Goal: Check status: Check status

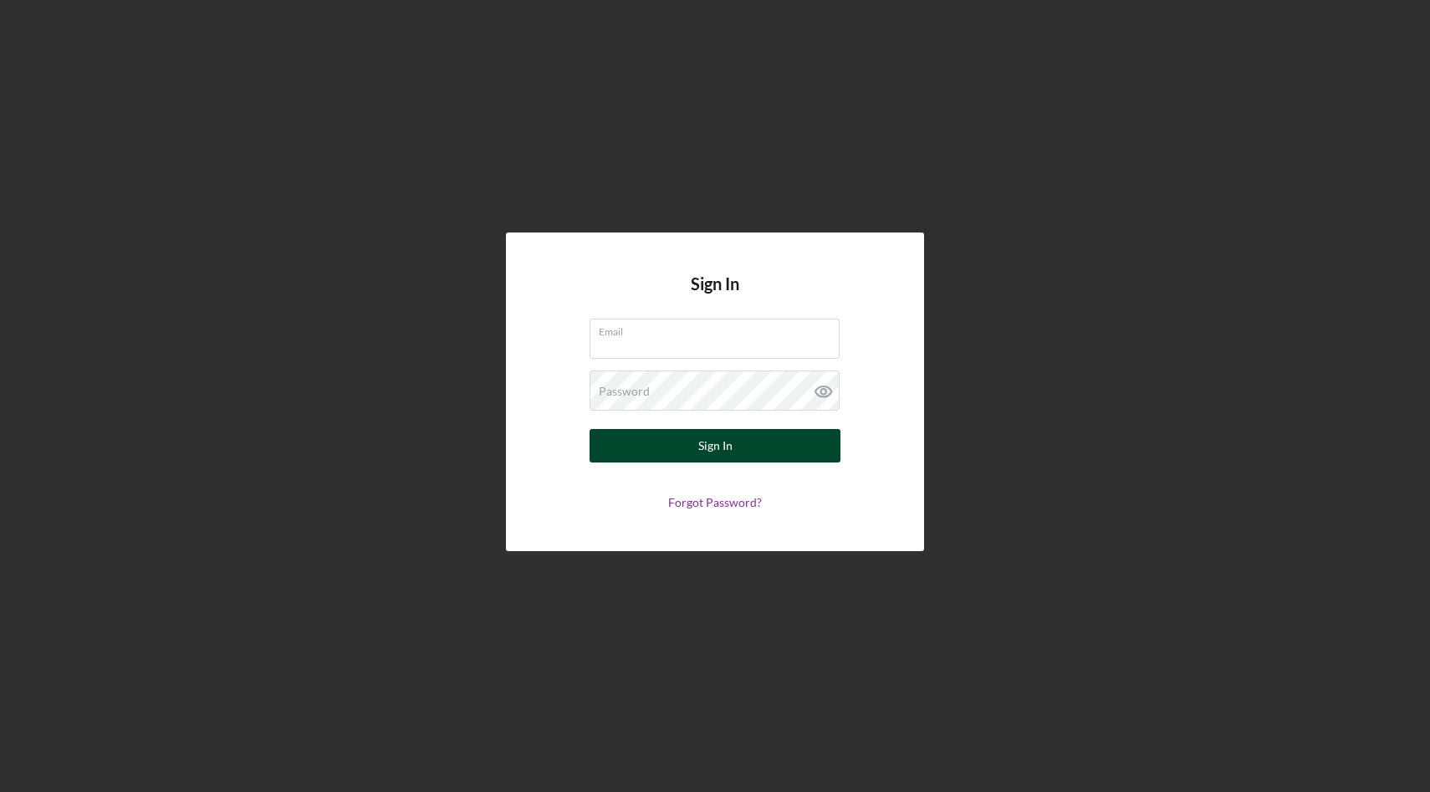
type input "[EMAIL_ADDRESS][DOMAIN_NAME]"
click at [602, 444] on button "Sign In" at bounding box center [715, 445] width 251 height 33
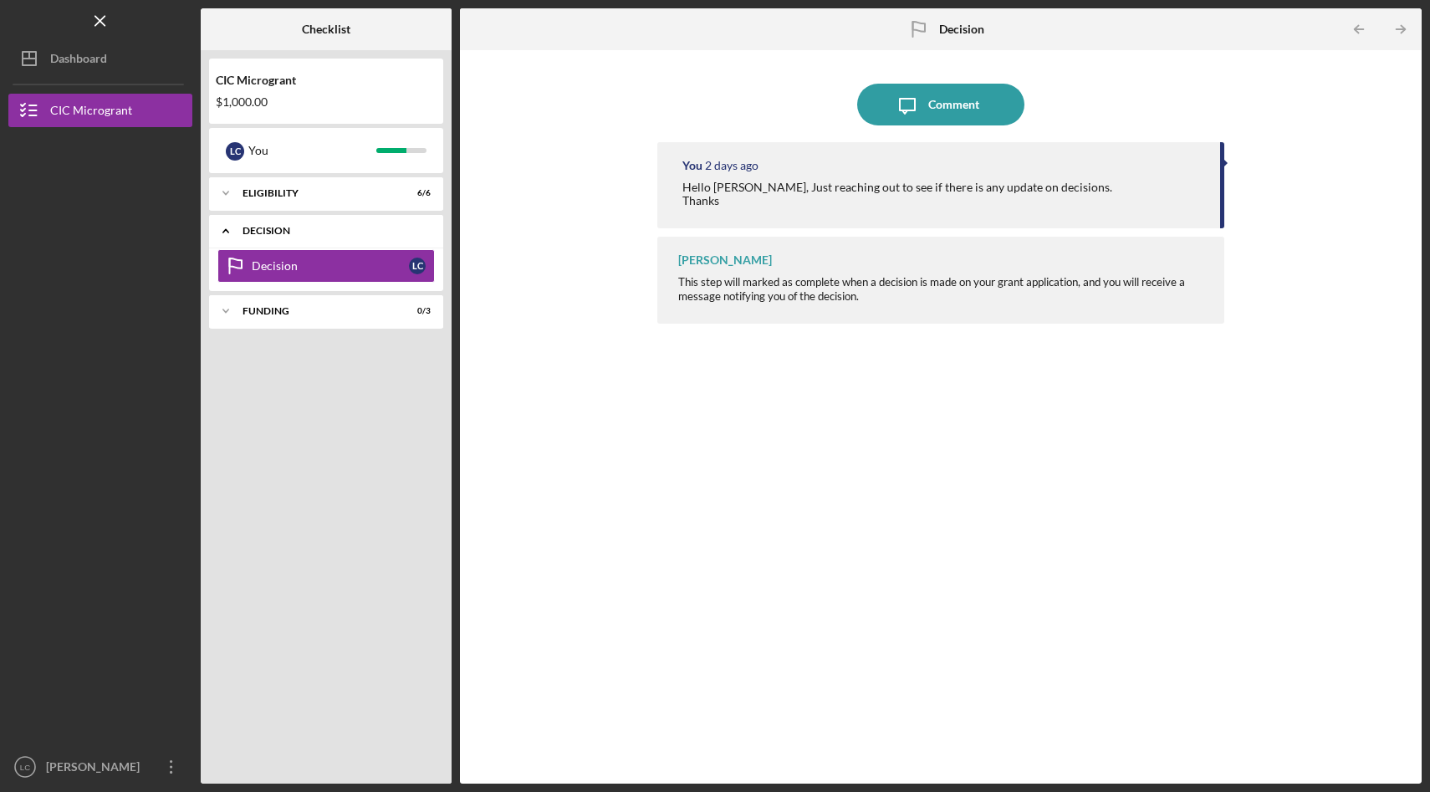
click at [231, 223] on icon "Icon/Expander" at bounding box center [225, 230] width 33 height 33
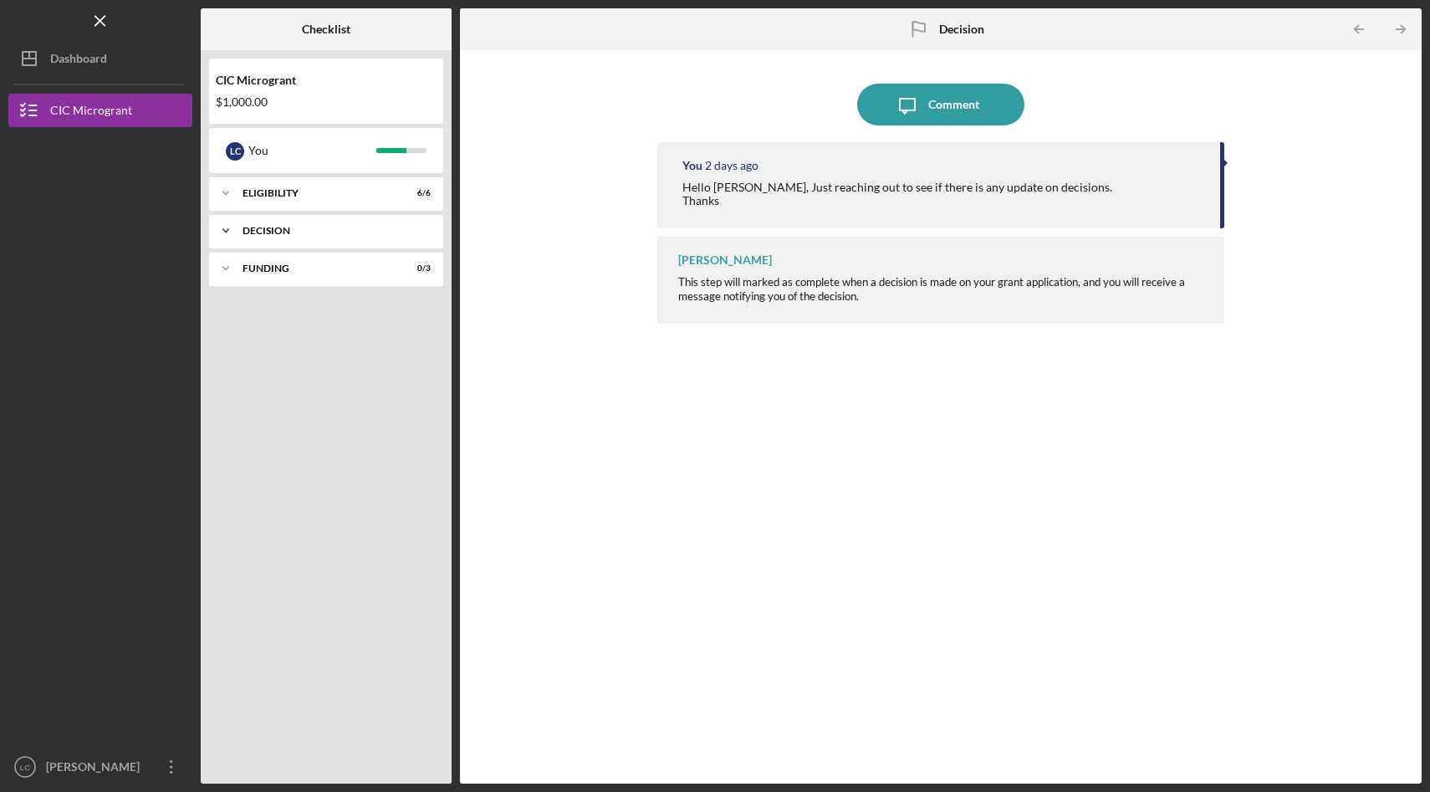
click at [231, 223] on icon "Icon/Expander" at bounding box center [225, 230] width 33 height 33
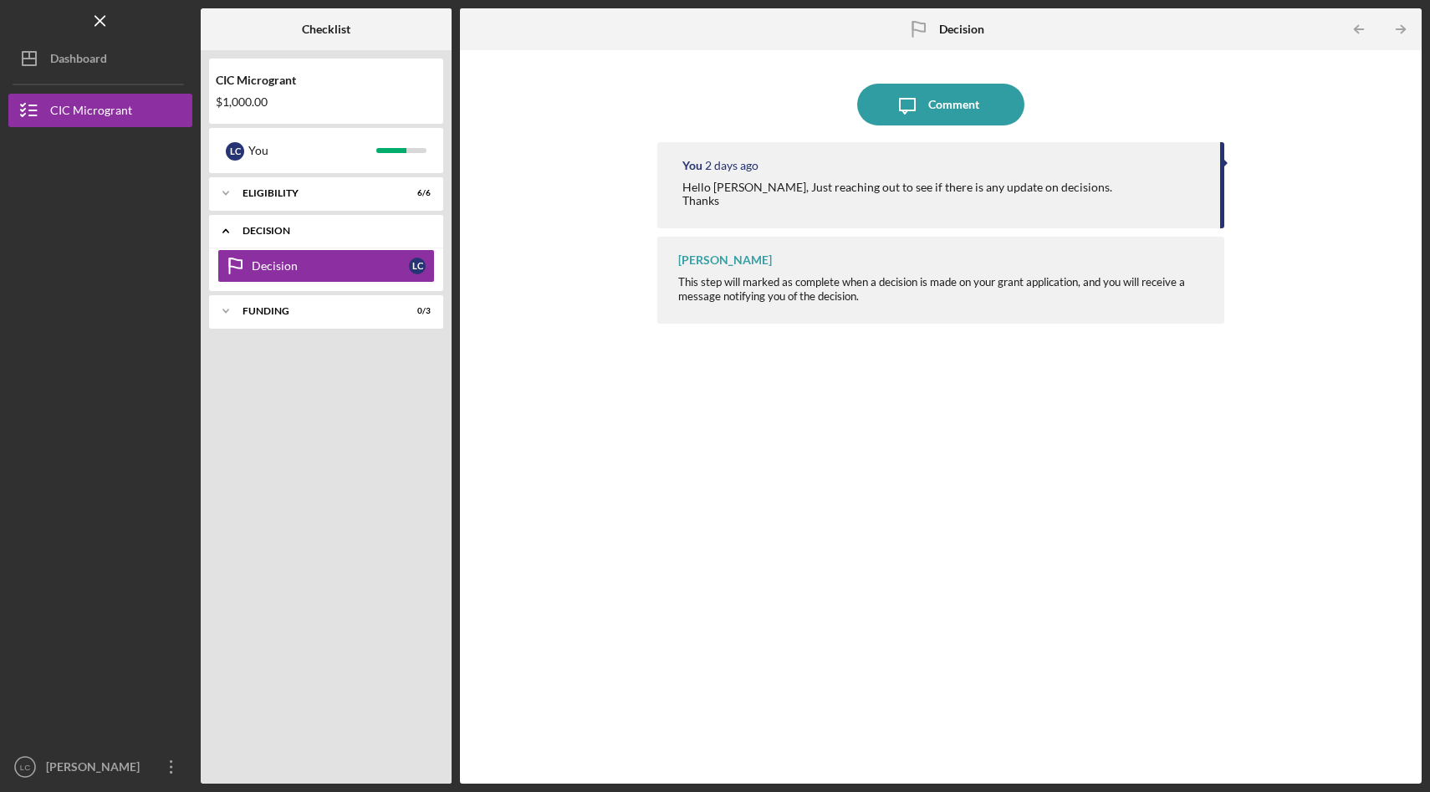
click at [231, 223] on icon "Icon/Expander" at bounding box center [225, 230] width 33 height 33
